Goal: Complete application form

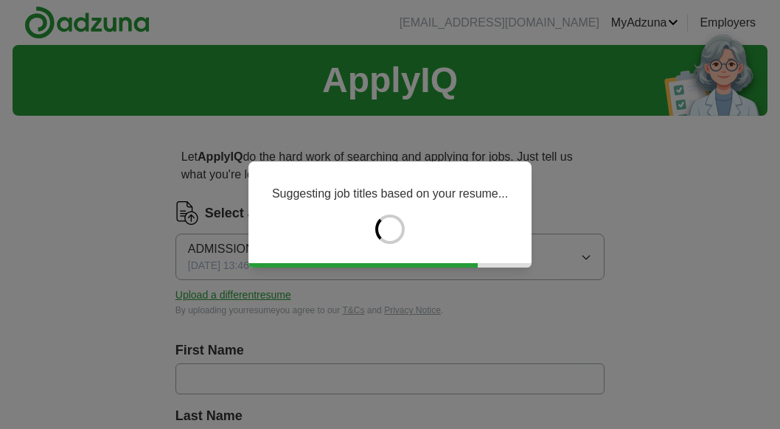
type input "*****"
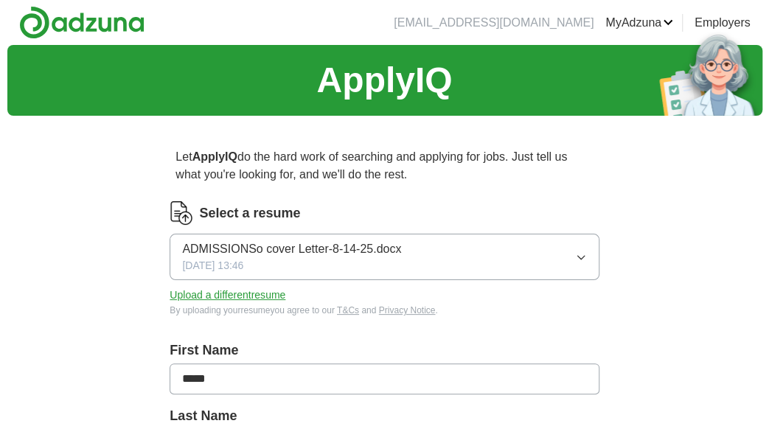
drag, startPoint x: 217, startPoint y: 379, endPoint x: 161, endPoint y: 367, distance: 57.2
type input "*****"
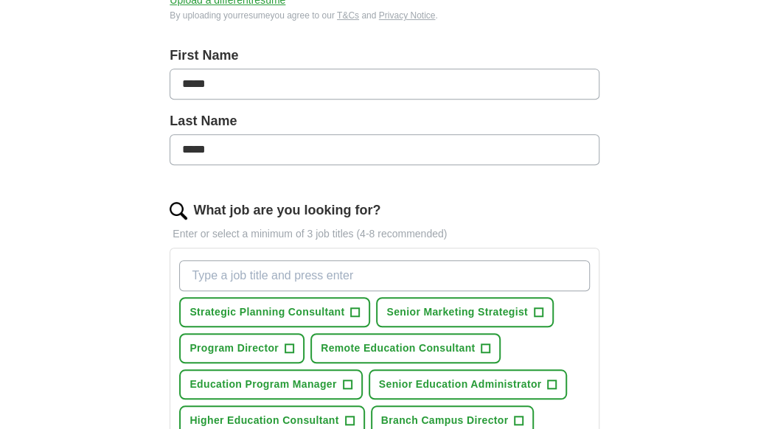
scroll to position [368, 0]
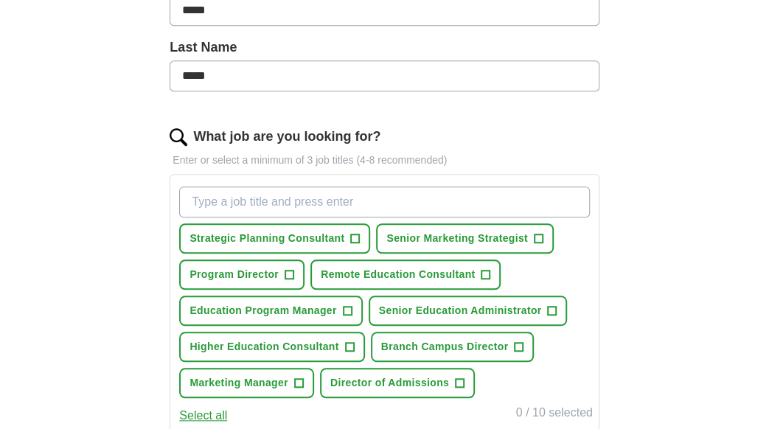
type input "*****"
click at [214, 197] on input "What job are you looking for?" at bounding box center [384, 201] width 410 height 31
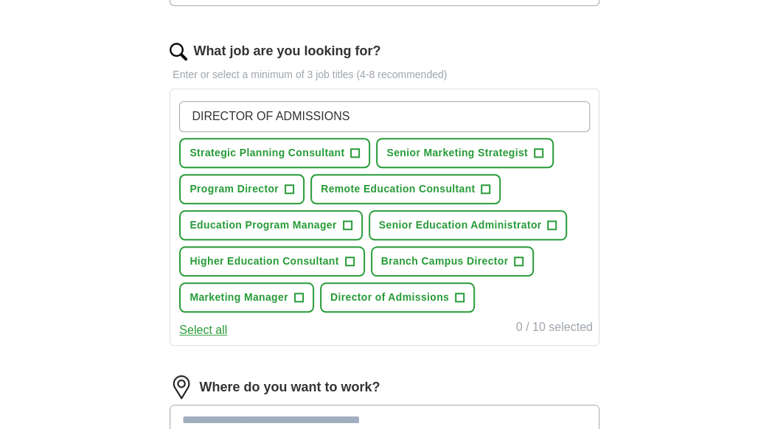
scroll to position [516, 0]
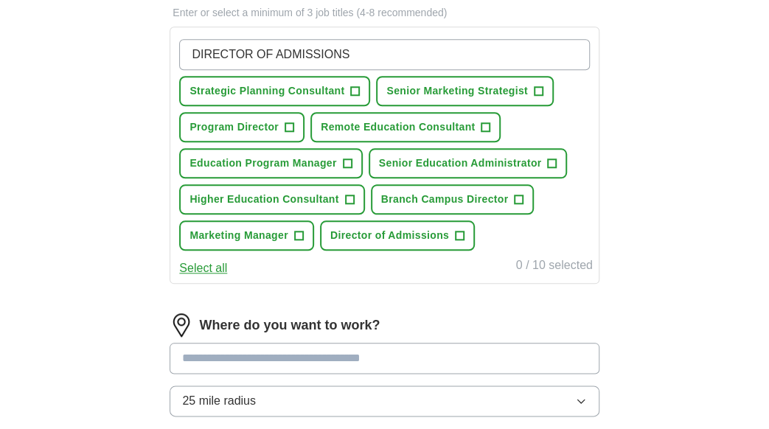
type input "DIRECTOR OF ADMISSIONS"
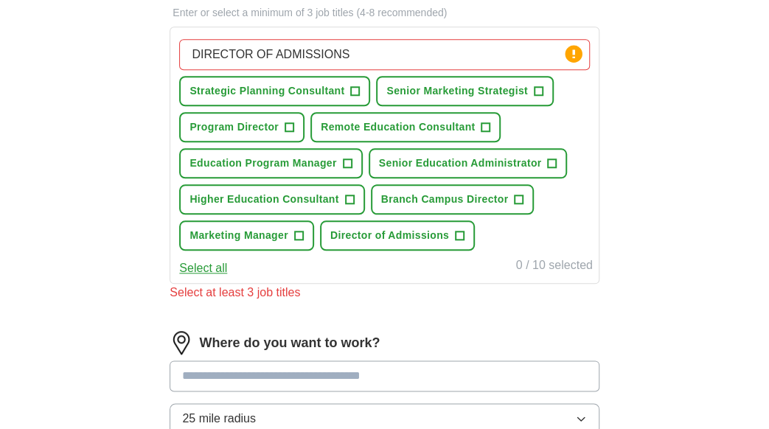
click at [184, 354] on div "Where do you want to work? 25 mile radius Only apply to fully remote roles" at bounding box center [383, 402] width 429 height 142
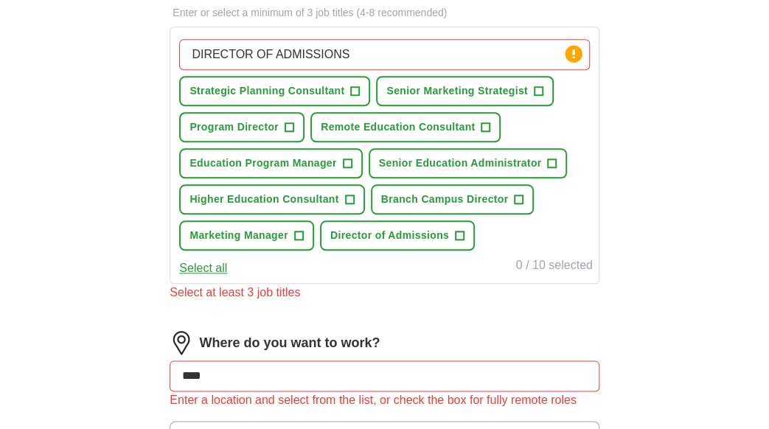
click at [525, 340] on div "Where do you want to work?" at bounding box center [383, 343] width 429 height 24
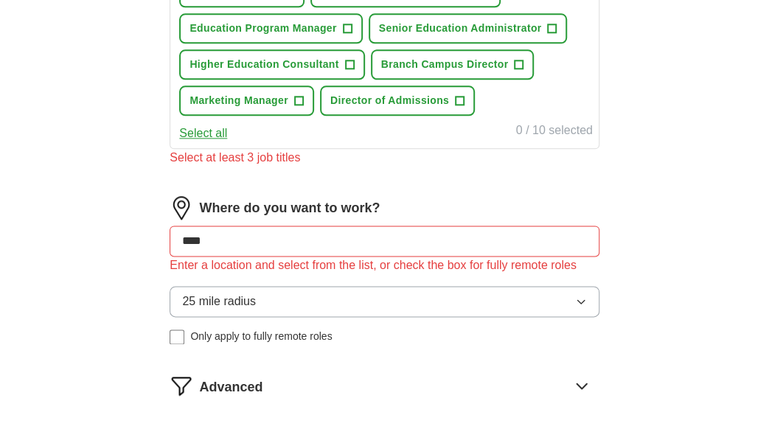
scroll to position [649, 0]
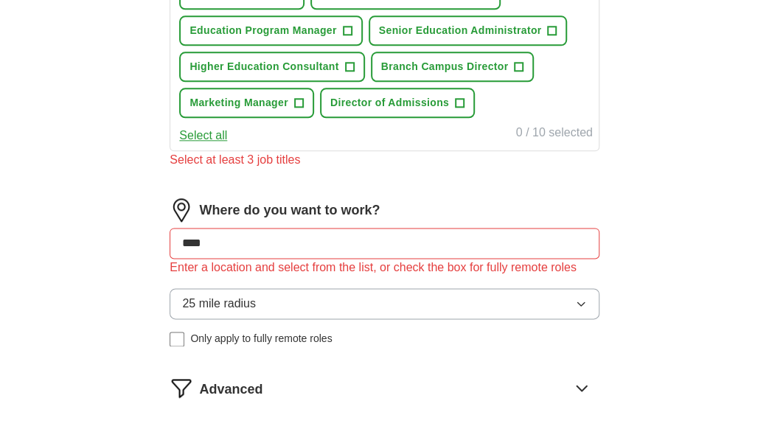
click at [223, 240] on input "***" at bounding box center [383, 243] width 429 height 31
click at [305, 242] on input "**********" at bounding box center [383, 243] width 429 height 31
type input "**********"
click at [200, 335] on span "Only apply to fully remote roles" at bounding box center [260, 338] width 141 height 15
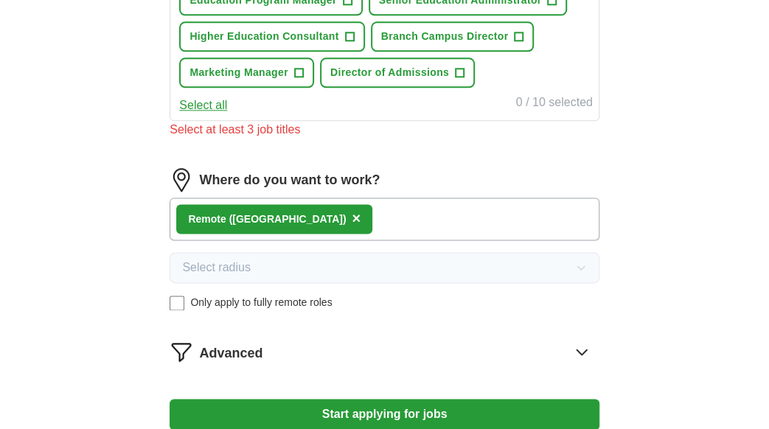
scroll to position [722, 0]
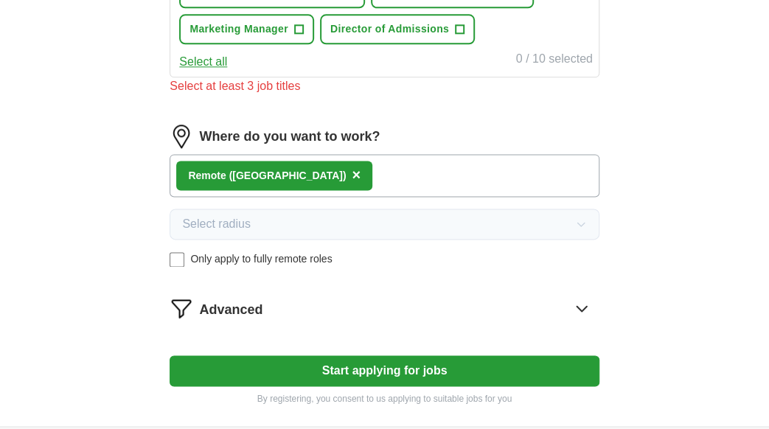
click at [579, 306] on icon at bounding box center [581, 308] width 10 height 5
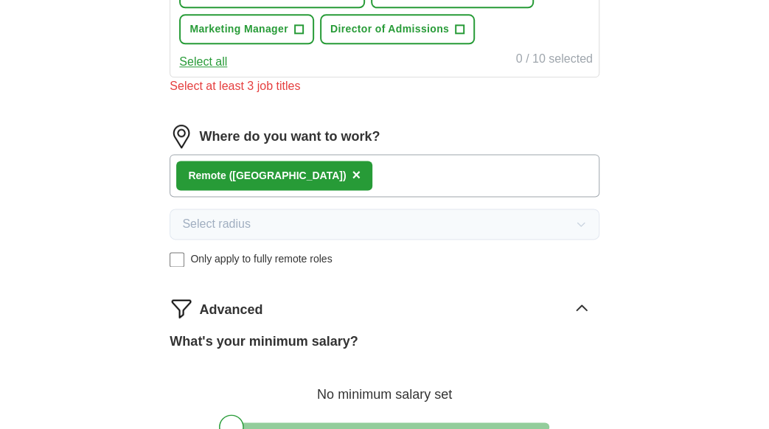
click at [266, 385] on div "No minimum salary set" at bounding box center [383, 386] width 429 height 35
click at [311, 384] on div "No minimum salary set" at bounding box center [383, 386] width 429 height 35
click at [318, 388] on div "No minimum salary set" at bounding box center [383, 386] width 429 height 35
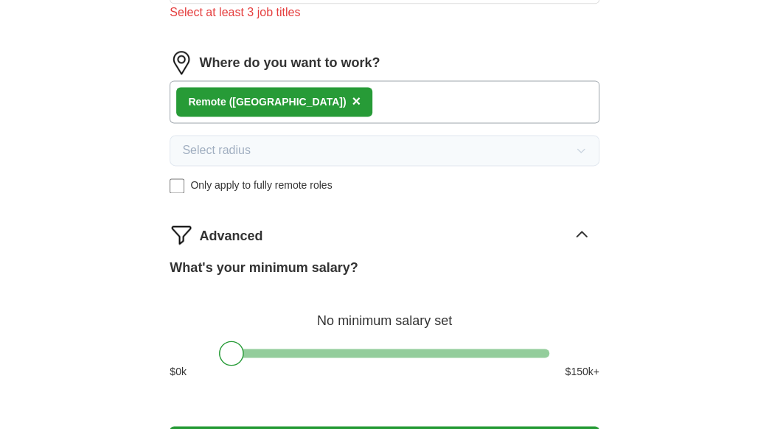
scroll to position [870, 0]
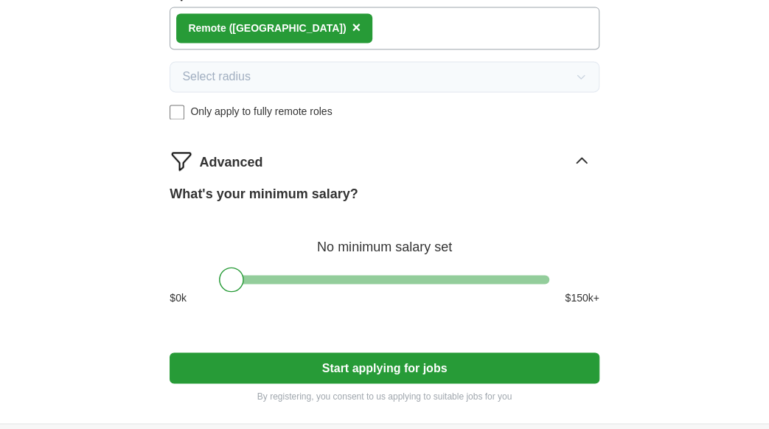
click at [271, 270] on div "What's your minimum salary? No minimum salary set $ 0 k $ 150 k+" at bounding box center [383, 250] width 429 height 133
click at [261, 276] on div at bounding box center [384, 279] width 330 height 9
click at [261, 276] on div at bounding box center [262, 279] width 25 height 25
drag, startPoint x: 395, startPoint y: 231, endPoint x: 363, endPoint y: 236, distance: 32.1
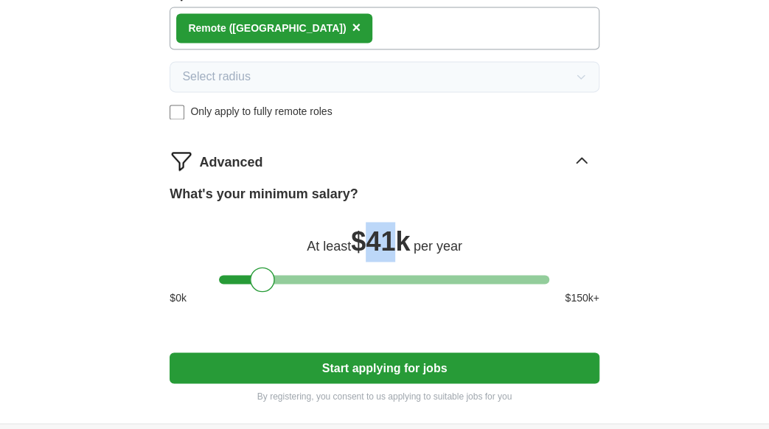
click at [363, 236] on span "$ 41k" at bounding box center [380, 241] width 59 height 30
click at [261, 273] on div at bounding box center [262, 279] width 25 height 25
drag, startPoint x: 261, startPoint y: 273, endPoint x: 370, endPoint y: 283, distance: 109.6
click at [370, 283] on div at bounding box center [372, 279] width 25 height 25
click at [383, 231] on span "$ 85k" at bounding box center [380, 241] width 59 height 30
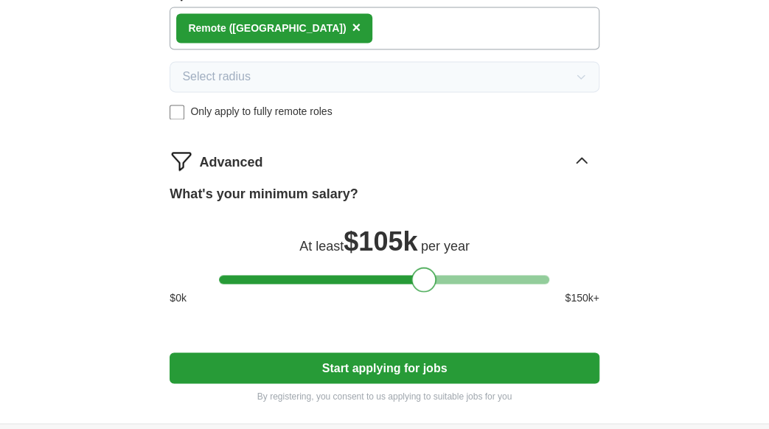
drag, startPoint x: 376, startPoint y: 268, endPoint x: 425, endPoint y: 276, distance: 50.0
click at [425, 276] on div at bounding box center [423, 279] width 25 height 25
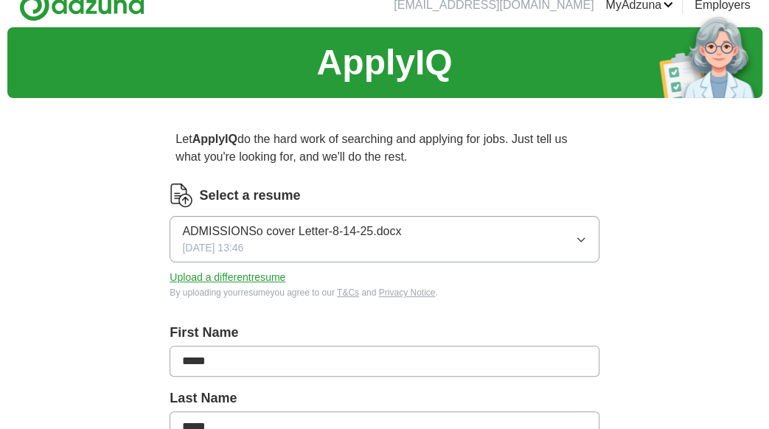
scroll to position [0, 0]
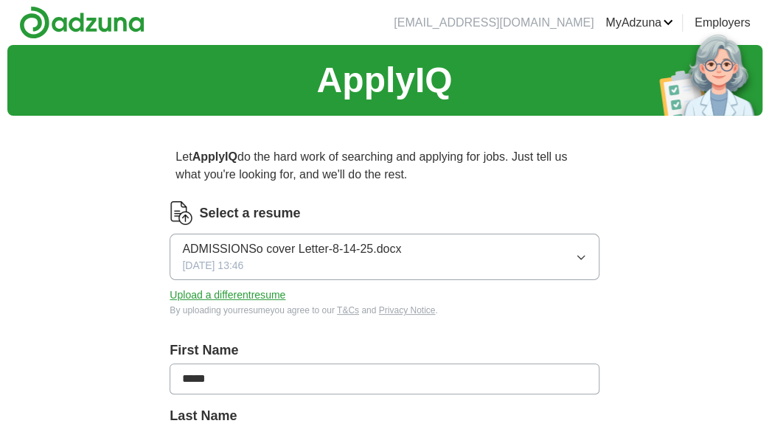
click at [234, 291] on button "Upload a different resume" at bounding box center [227, 294] width 116 height 15
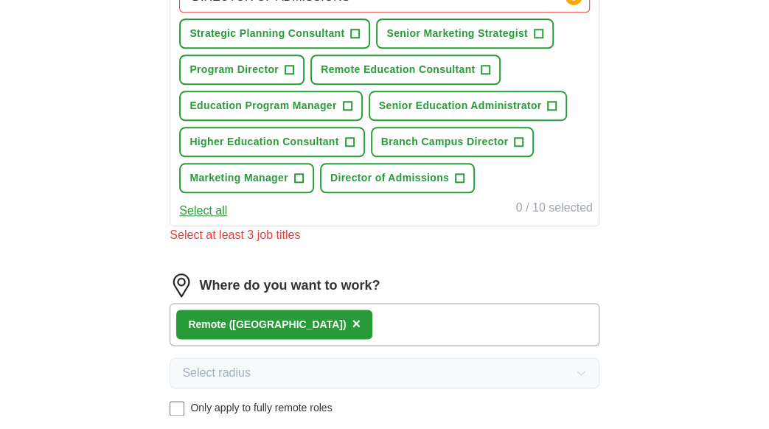
scroll to position [590, 0]
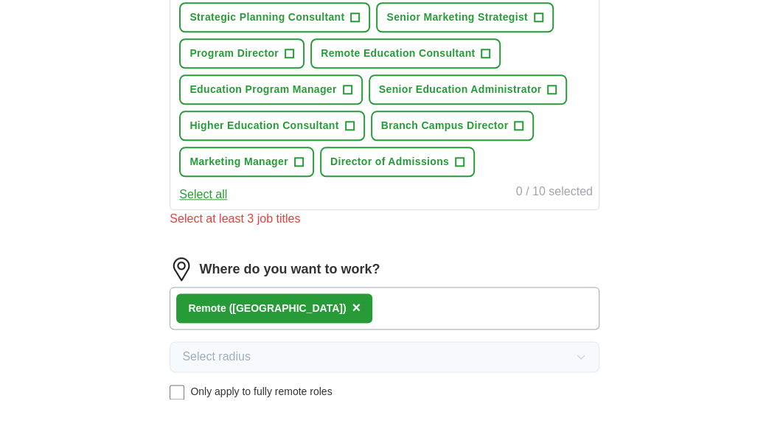
click at [297, 304] on div "Remote ([GEOGRAPHIC_DATA]) ×" at bounding box center [383, 308] width 429 height 43
click at [286, 305] on div "Remote ([GEOGRAPHIC_DATA]) ×" at bounding box center [383, 308] width 429 height 43
click at [279, 310] on div "Remote ([GEOGRAPHIC_DATA]) ×" at bounding box center [383, 308] width 429 height 43
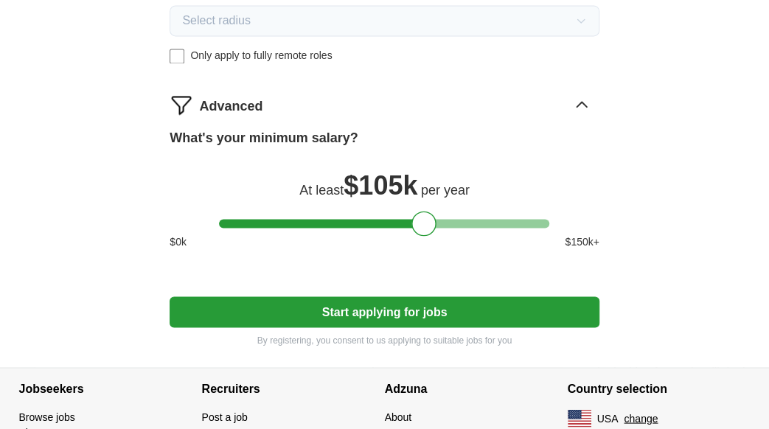
scroll to position [964, 0]
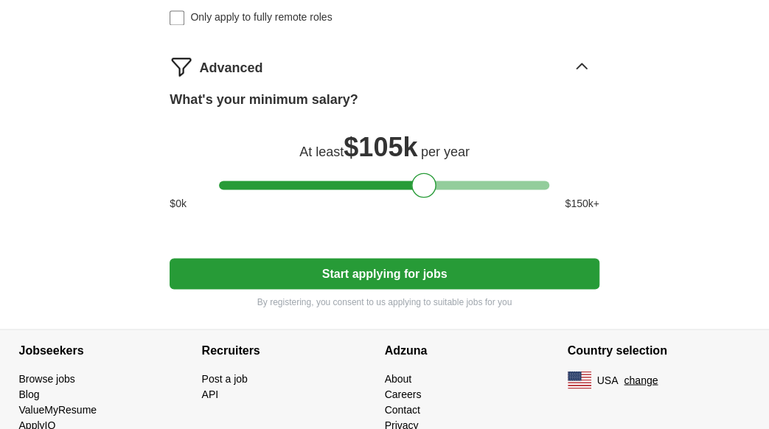
click at [552, 265] on button "Start applying for jobs" at bounding box center [383, 273] width 429 height 31
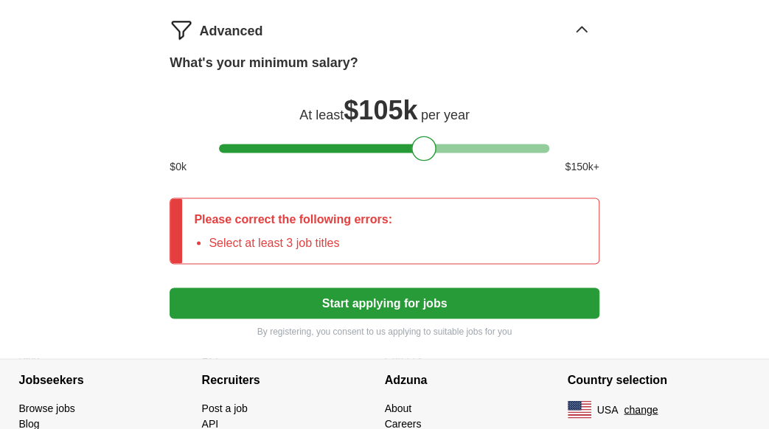
scroll to position [927, 0]
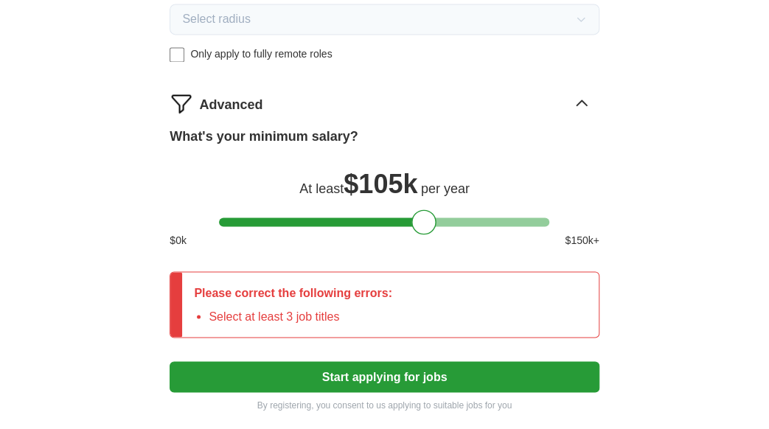
click at [343, 310] on li "Select at least 3 job titles" at bounding box center [300, 316] width 183 height 18
click at [343, 313] on li "Select at least 3 job titles" at bounding box center [300, 316] width 183 height 18
click at [343, 312] on li "Select at least 3 job titles" at bounding box center [300, 316] width 183 height 18
click at [339, 312] on li "Select at least 3 job titles" at bounding box center [300, 316] width 183 height 18
click at [219, 321] on div "Please correct the following errors: Select at least 3 job titles" at bounding box center [293, 304] width 222 height 65
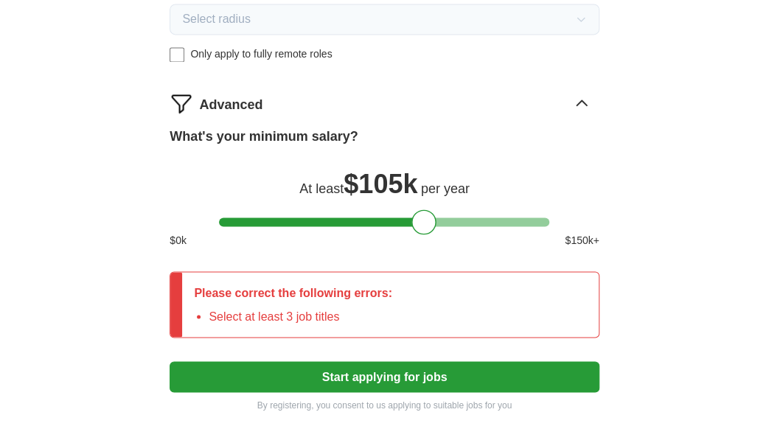
click at [206, 306] on div "Please correct the following errors: Select at least 3 job titles" at bounding box center [293, 304] width 222 height 65
click at [273, 317] on li "Select at least 3 job titles" at bounding box center [300, 316] width 183 height 18
click at [338, 296] on p "Please correct the following errors:" at bounding box center [293, 293] width 198 height 18
click at [342, 293] on p "Please correct the following errors:" at bounding box center [293, 293] width 198 height 18
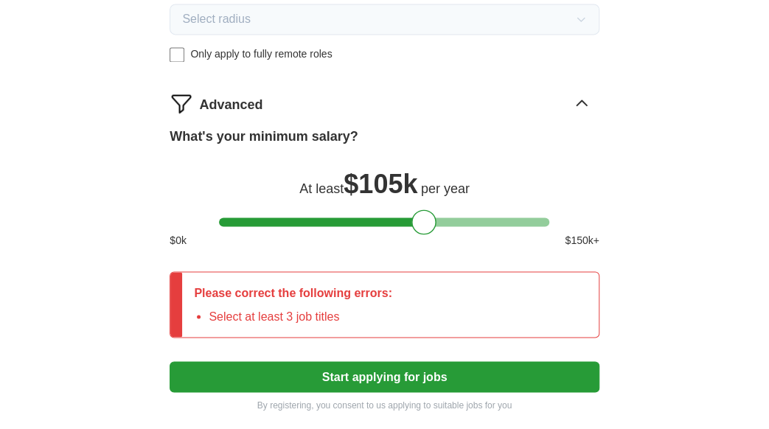
click at [364, 291] on p "Please correct the following errors:" at bounding box center [293, 293] width 198 height 18
click at [366, 291] on p "Please correct the following errors:" at bounding box center [293, 293] width 198 height 18
click at [405, 376] on button "Start applying for jobs" at bounding box center [383, 376] width 429 height 31
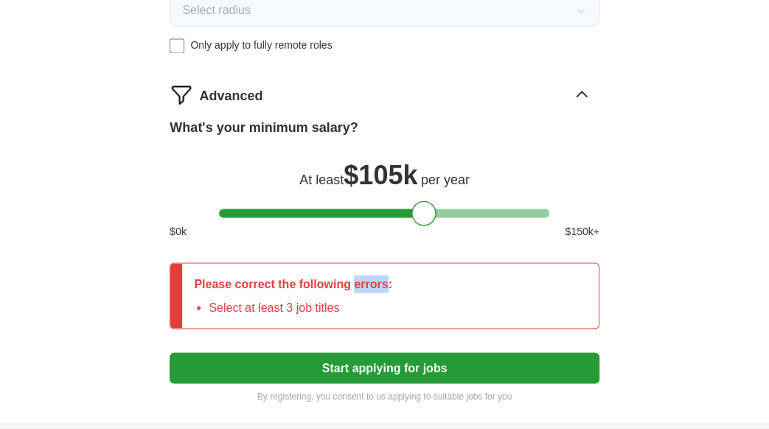
scroll to position [1074, 0]
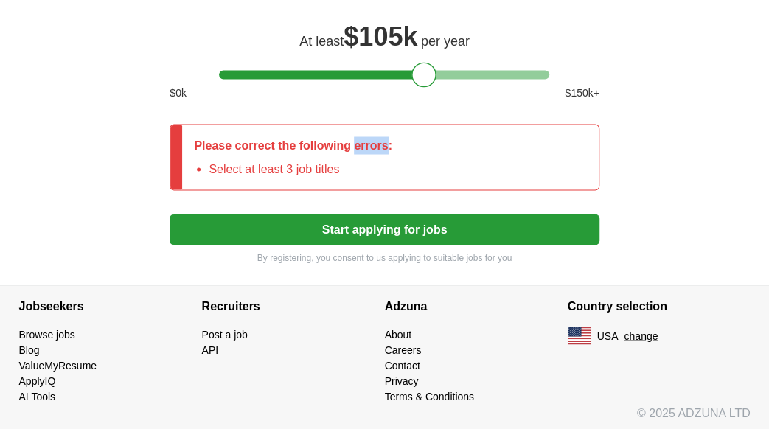
click at [296, 226] on button "Start applying for jobs" at bounding box center [383, 229] width 429 height 31
click at [327, 167] on li "Select at least 3 job titles" at bounding box center [300, 169] width 183 height 18
drag, startPoint x: 283, startPoint y: 163, endPoint x: 343, endPoint y: 169, distance: 60.0
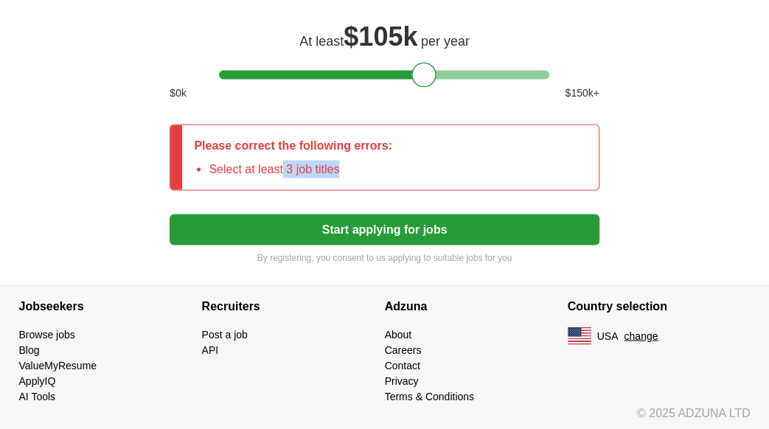
click at [343, 169] on li "Select at least 3 job titles" at bounding box center [300, 169] width 183 height 18
click at [311, 161] on li "Select at least 3 job titles" at bounding box center [300, 169] width 183 height 18
click at [378, 139] on p "Please correct the following errors:" at bounding box center [293, 145] width 198 height 18
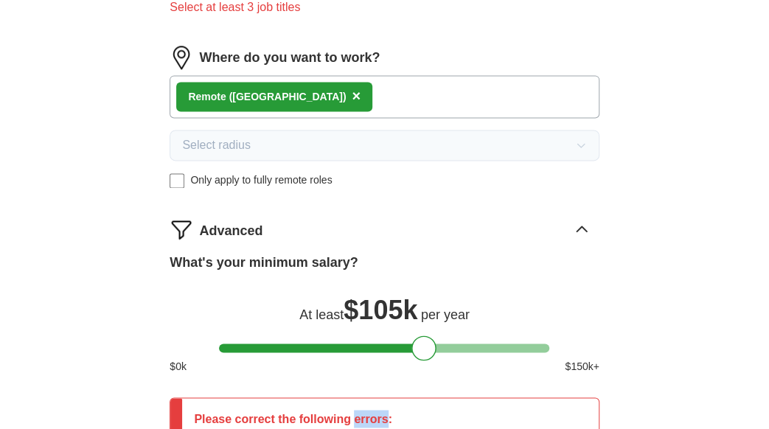
scroll to position [780, 0]
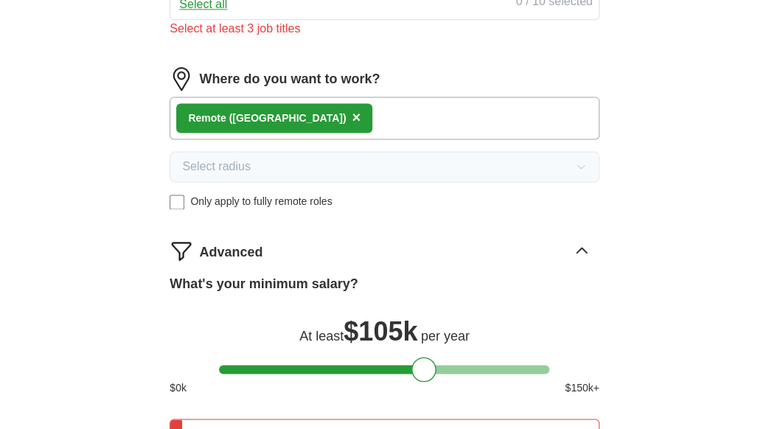
click at [236, 245] on span "Advanced" at bounding box center [230, 252] width 63 height 20
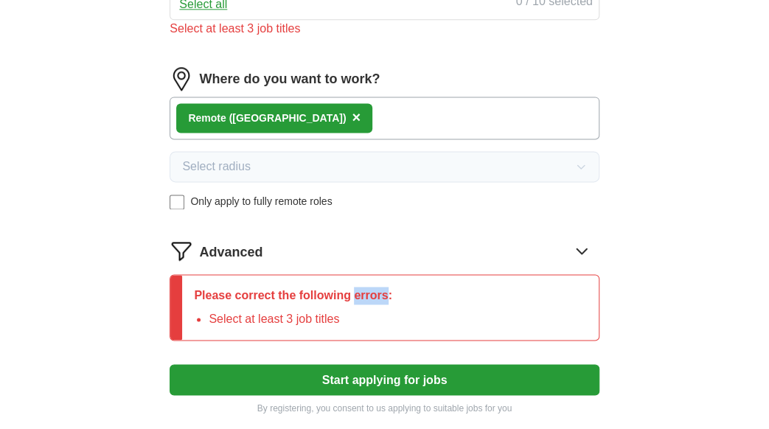
click at [377, 379] on button "Start applying for jobs" at bounding box center [383, 379] width 429 height 31
click at [390, 373] on button "Start applying for jobs" at bounding box center [383, 379] width 429 height 31
click at [391, 373] on button "Start applying for jobs" at bounding box center [383, 379] width 429 height 31
click at [406, 377] on button "Start applying for jobs" at bounding box center [383, 379] width 429 height 31
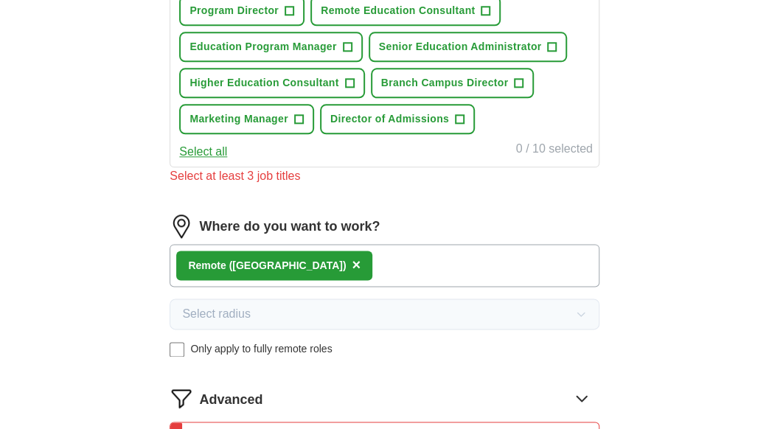
scroll to position [559, 0]
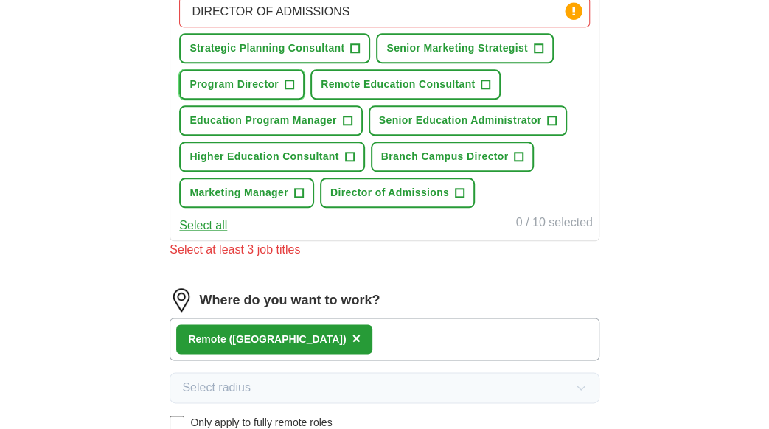
click at [245, 77] on span "Program Director" at bounding box center [233, 84] width 89 height 15
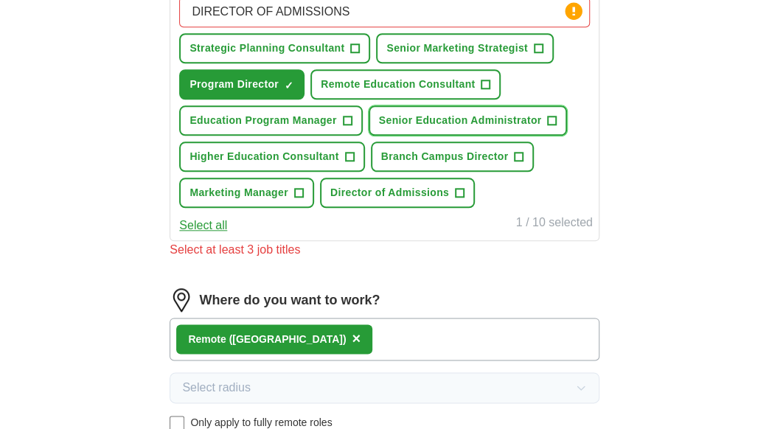
click at [536, 120] on span "Senior Education Administrator" at bounding box center [460, 120] width 163 height 15
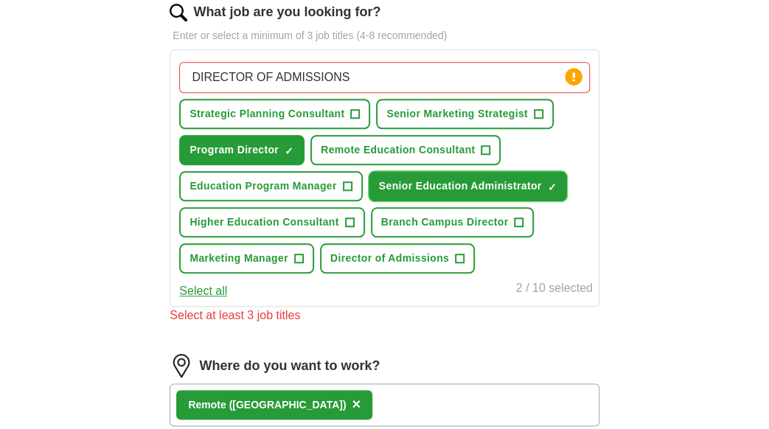
scroll to position [485, 0]
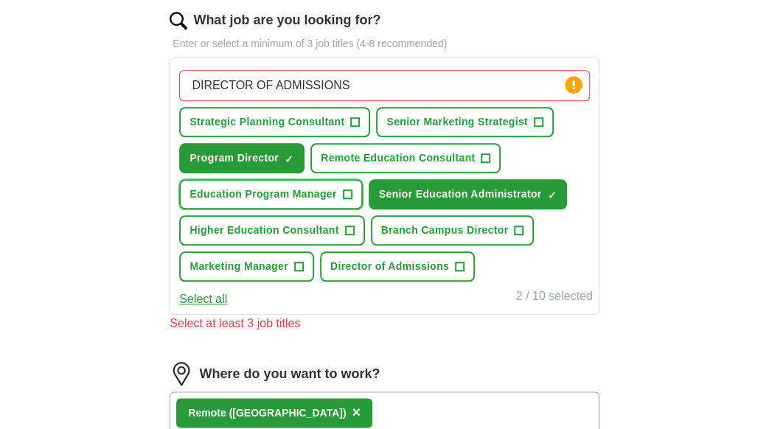
click at [265, 191] on span "Education Program Manager" at bounding box center [262, 193] width 147 height 15
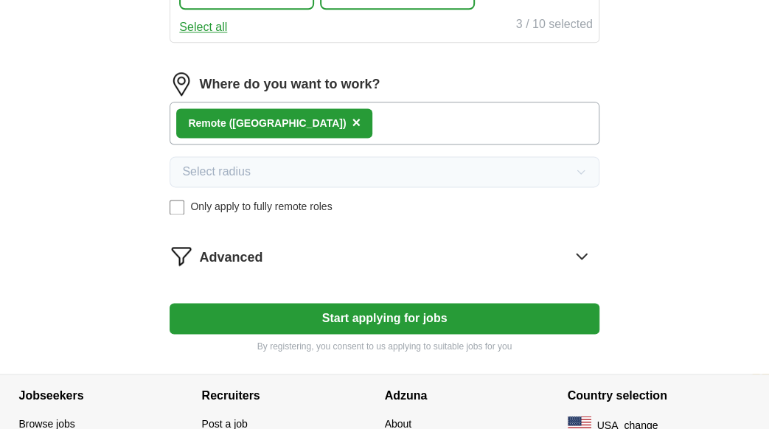
scroll to position [780, 0]
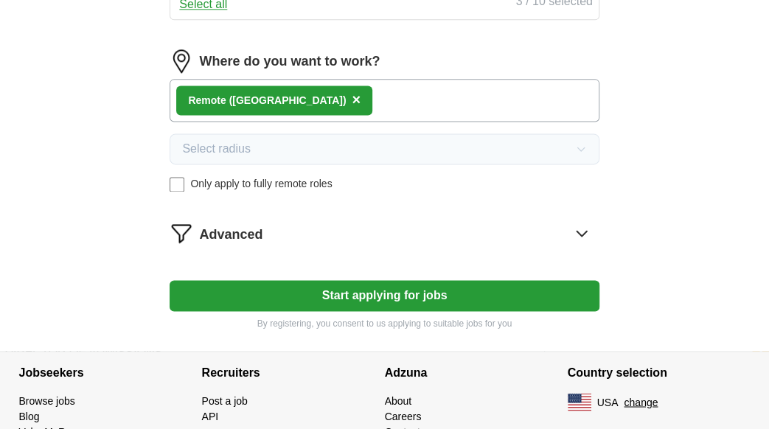
click at [352, 296] on button "Start applying for jobs" at bounding box center [383, 295] width 429 height 31
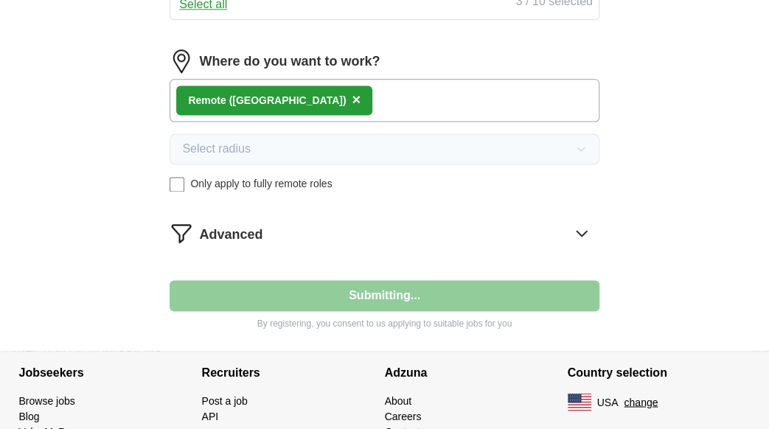
select select "**"
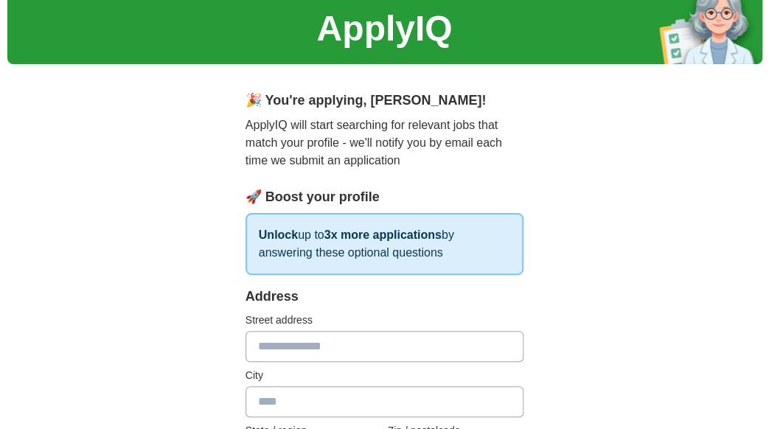
scroll to position [74, 0]
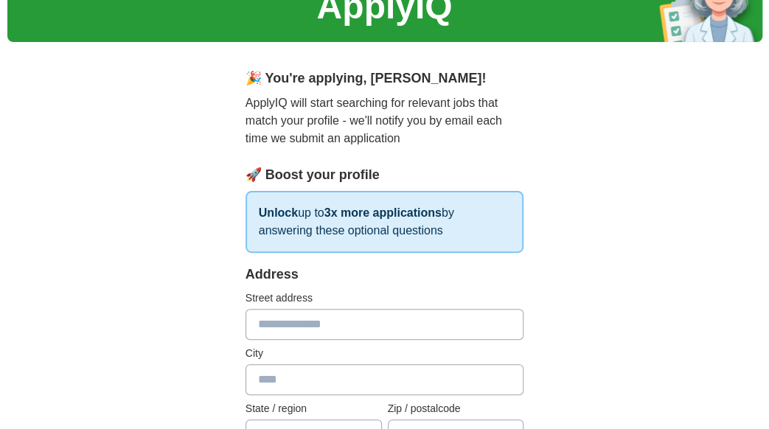
click at [256, 326] on input "text" at bounding box center [384, 324] width 279 height 31
type input "**********"
type input "********"
type input "*******"
type input "*****"
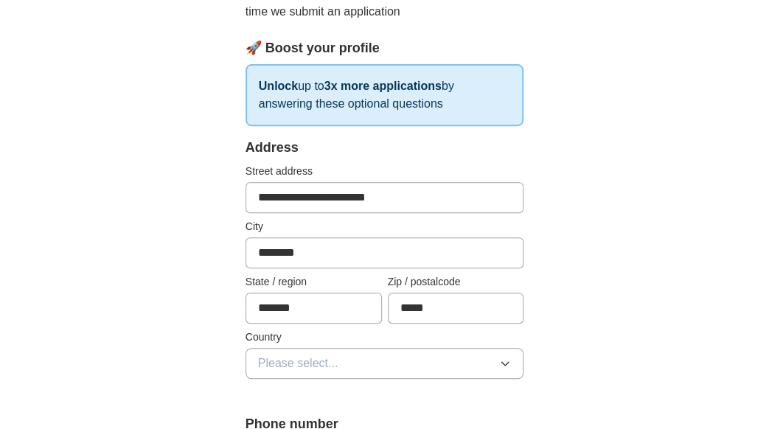
scroll to position [221, 0]
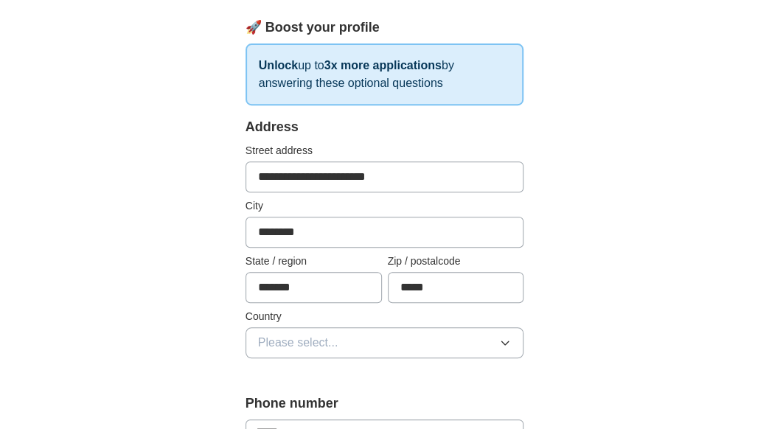
click at [502, 343] on icon "button" at bounding box center [505, 343] width 12 height 12
click at [321, 403] on span "[GEOGRAPHIC_DATA]" at bounding box center [319, 407] width 123 height 18
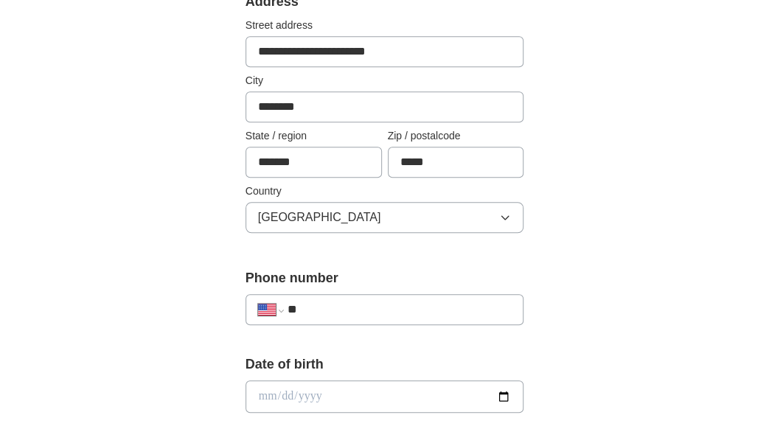
scroll to position [368, 0]
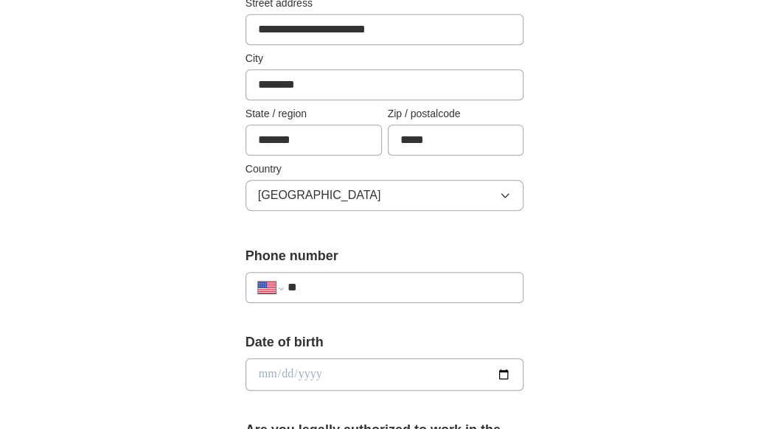
click at [314, 279] on input "**" at bounding box center [399, 288] width 224 height 18
click at [308, 279] on input "**" at bounding box center [399, 288] width 224 height 18
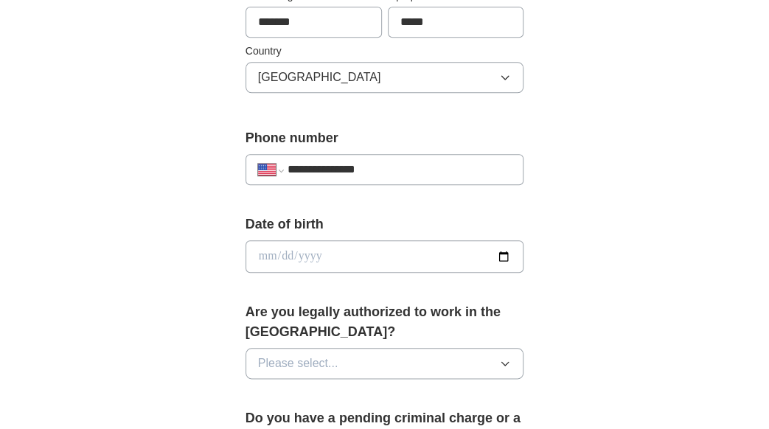
scroll to position [516, 0]
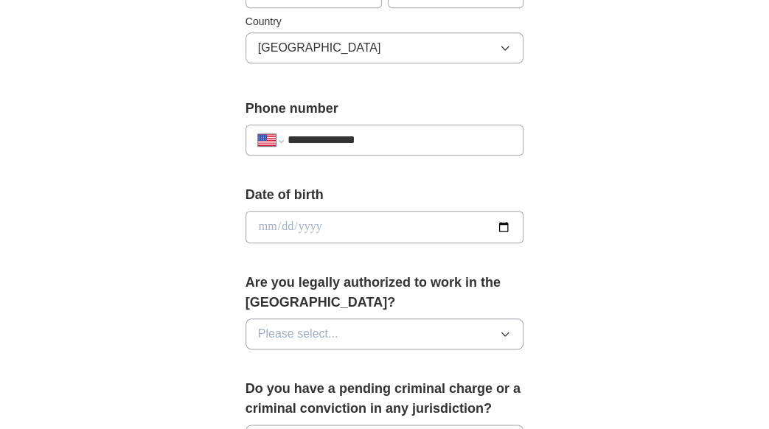
type input "**********"
click at [503, 329] on icon "button" at bounding box center [505, 334] width 12 height 12
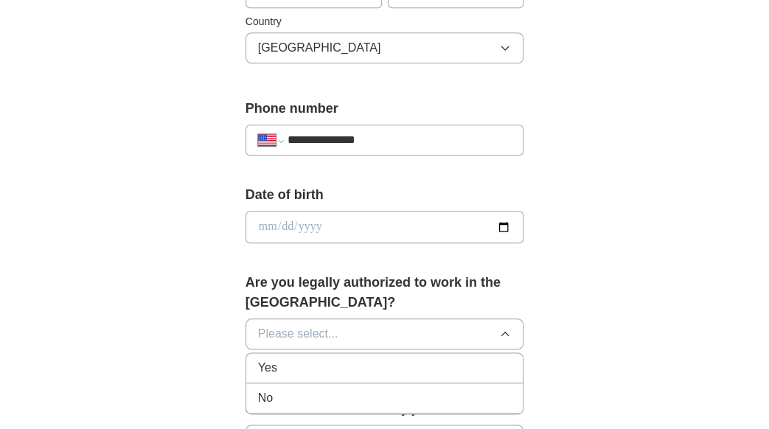
click at [373, 372] on div "Yes" at bounding box center [385, 368] width 254 height 18
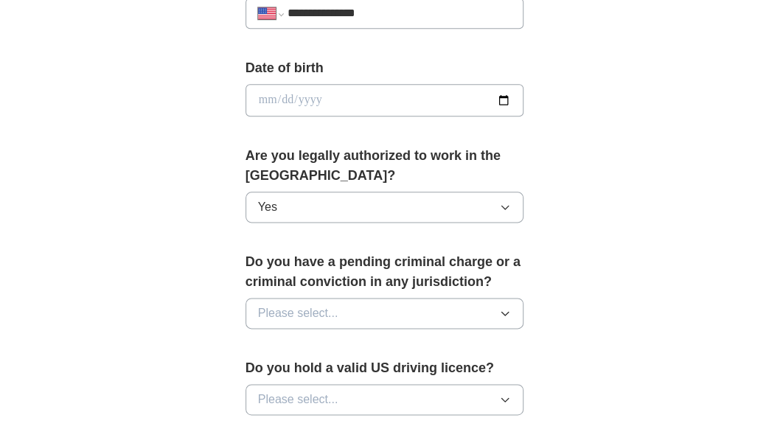
scroll to position [663, 0]
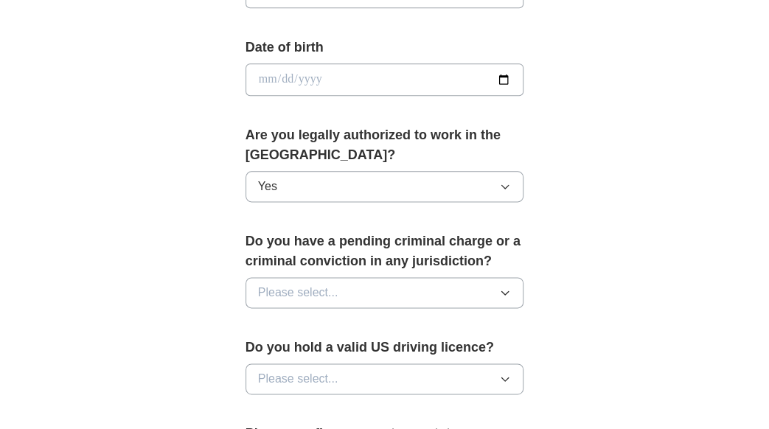
click at [508, 296] on button "Please select..." at bounding box center [384, 292] width 279 height 31
click at [420, 348] on div "No" at bounding box center [385, 357] width 254 height 18
click at [503, 374] on icon "button" at bounding box center [505, 379] width 12 height 12
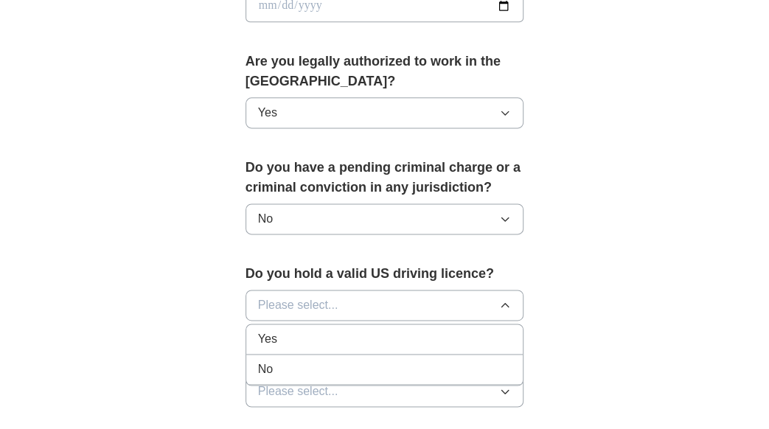
click at [265, 360] on span "No" at bounding box center [265, 369] width 15 height 18
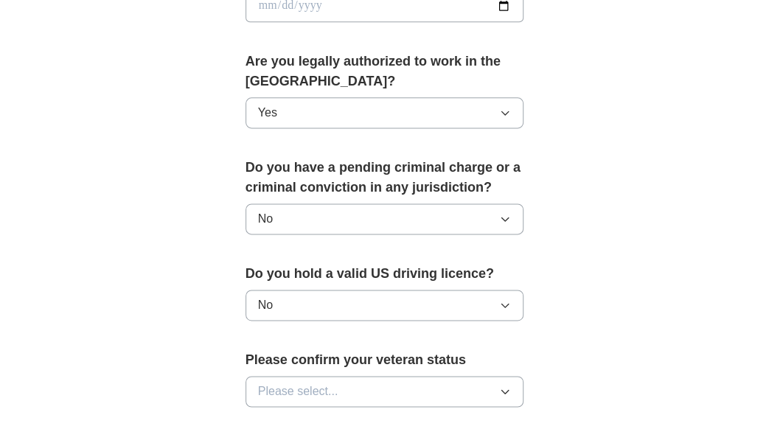
click at [501, 385] on icon "button" at bounding box center [505, 391] width 12 height 12
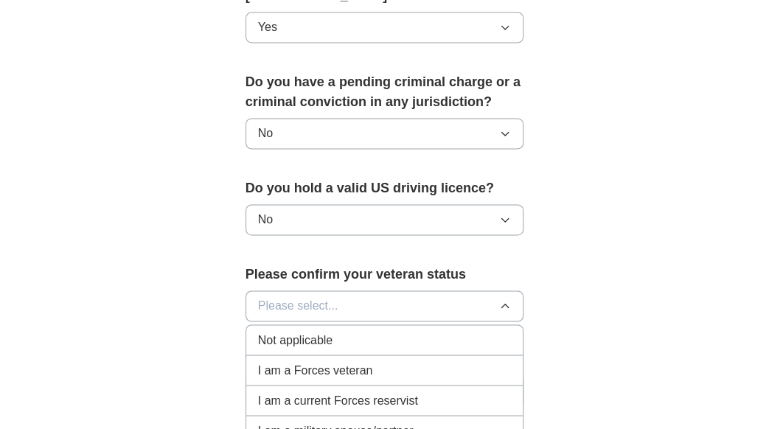
scroll to position [884, 0]
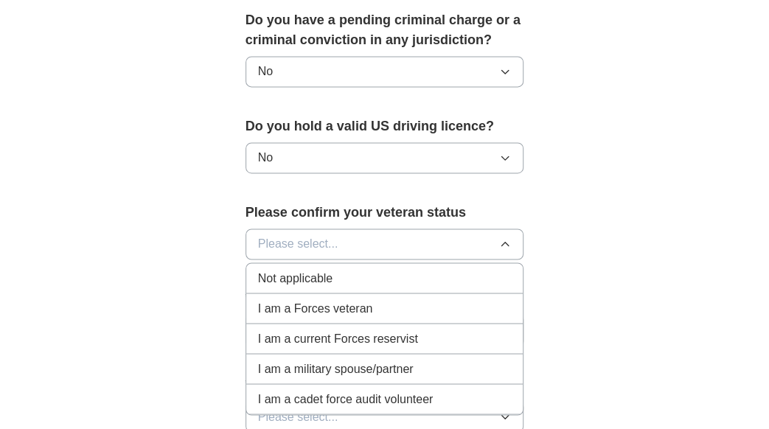
click at [251, 301] on li "I am a Forces veteran" at bounding box center [384, 308] width 277 height 30
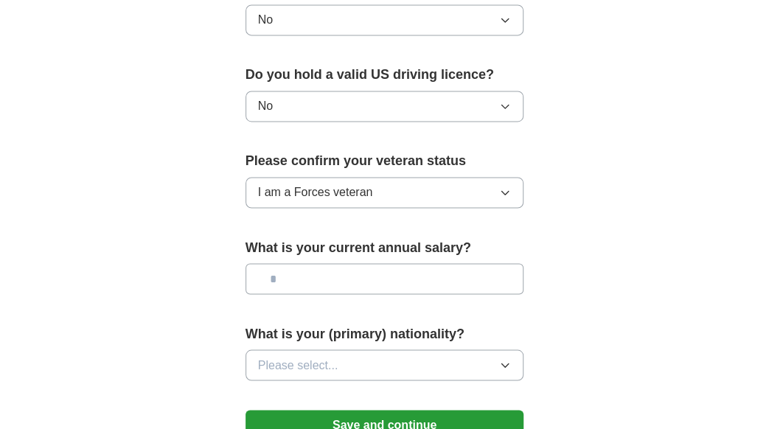
scroll to position [958, 0]
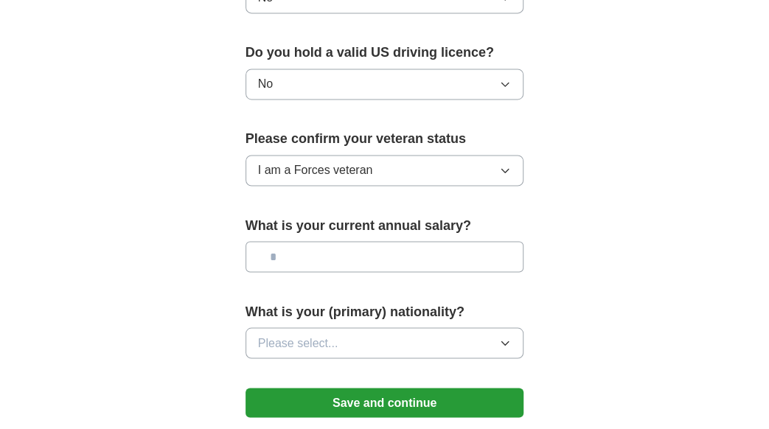
drag, startPoint x: 268, startPoint y: 245, endPoint x: 283, endPoint y: 251, distance: 16.2
click at [282, 251] on input "text" at bounding box center [384, 256] width 279 height 31
drag, startPoint x: 302, startPoint y: 252, endPoint x: 250, endPoint y: 245, distance: 52.7
click at [250, 245] on input "***" at bounding box center [384, 256] width 279 height 31
drag, startPoint x: 281, startPoint y: 250, endPoint x: 269, endPoint y: 251, distance: 11.8
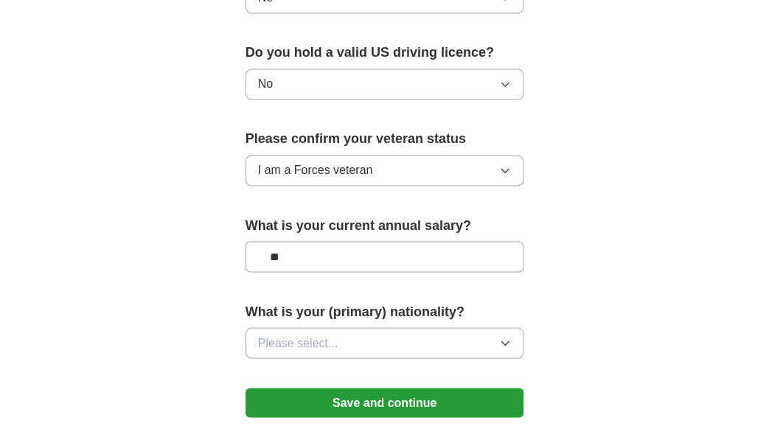
click at [269, 251] on input "**" at bounding box center [384, 256] width 279 height 31
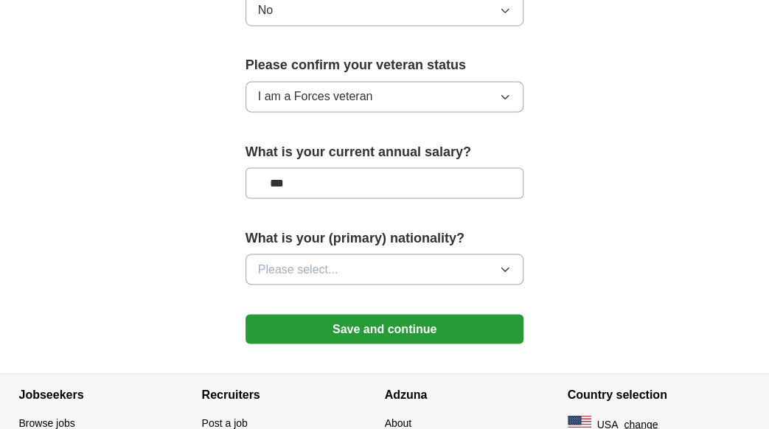
type input "***"
click at [506, 263] on icon "button" at bounding box center [505, 269] width 12 height 12
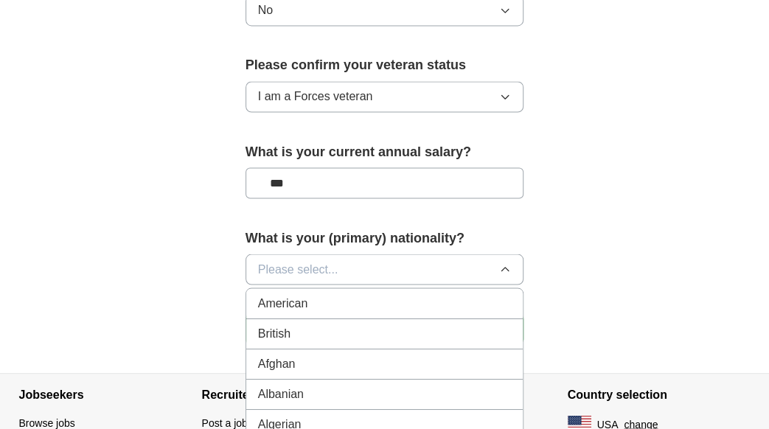
click at [402, 294] on div "American" at bounding box center [385, 303] width 254 height 18
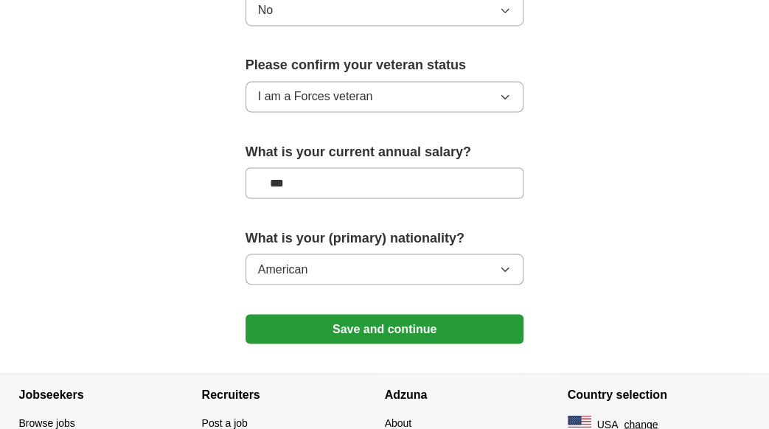
click at [389, 321] on button "Save and continue" at bounding box center [384, 328] width 279 height 29
